Goal: Task Accomplishment & Management: Use online tool/utility

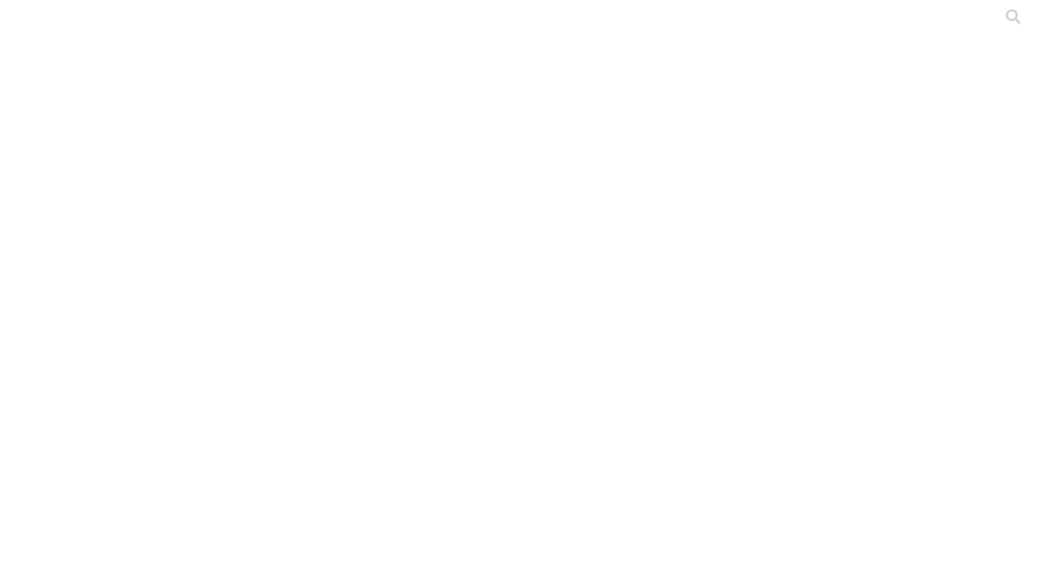
paste input "SIJ061"
type input "S"
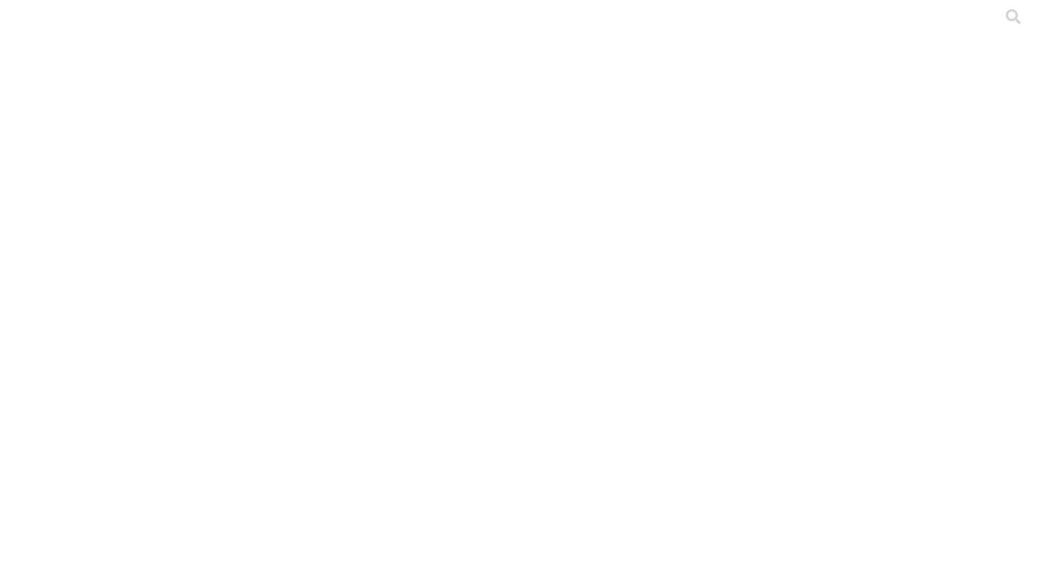
click at [259, 276] on div at bounding box center [525, 282] width 1039 height 564
